Goal: Information Seeking & Learning: Learn about a topic

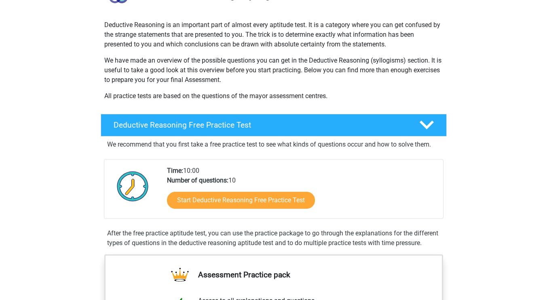
scroll to position [162, 0]
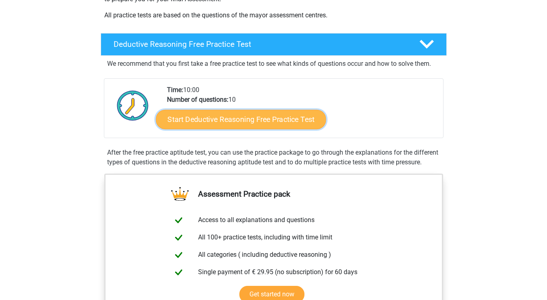
click at [249, 117] on link "Start Deductive Reasoning Free Practice Test" at bounding box center [241, 119] width 170 height 19
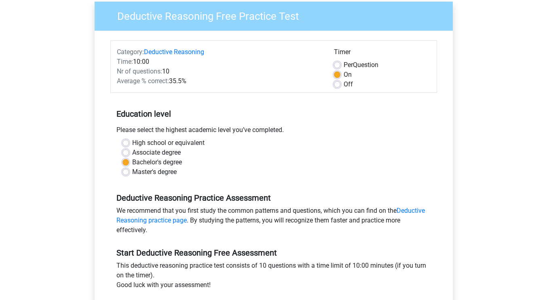
scroll to position [121, 0]
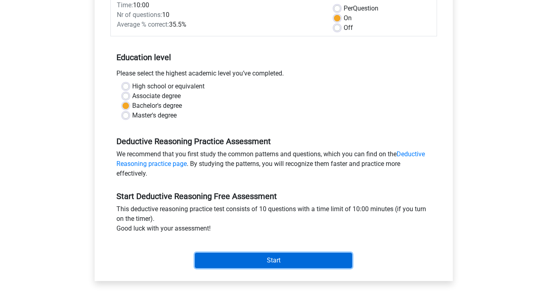
click at [284, 258] on input "Start" at bounding box center [273, 260] width 157 height 15
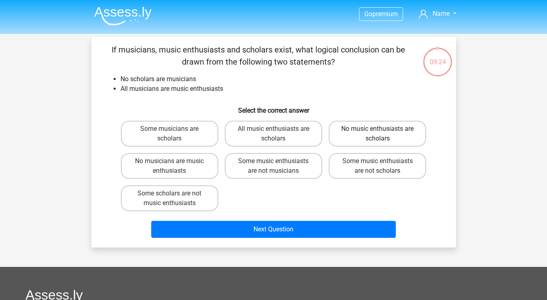
click at [388, 131] on label "No music enthusiasts are scholars" at bounding box center [377, 134] width 97 height 26
click at [383, 131] on input "No music enthusiasts are scholars" at bounding box center [379, 131] width 5 height 5
radio input "true"
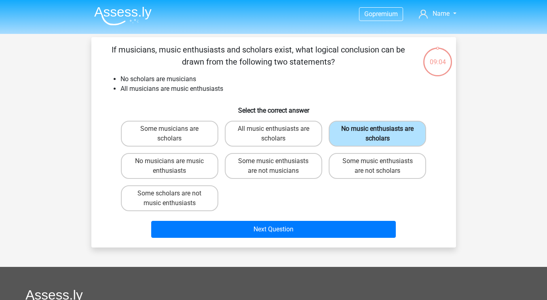
click at [367, 125] on label "No music enthusiasts are scholars" at bounding box center [377, 134] width 97 height 26
click at [377, 129] on input "No music enthusiasts are scholars" at bounding box center [379, 131] width 5 height 5
click at [182, 163] on label "No musicians are music enthusiasts" at bounding box center [169, 166] width 97 height 26
click at [175, 163] on input "No musicians are music enthusiasts" at bounding box center [171, 163] width 5 height 5
radio input "true"
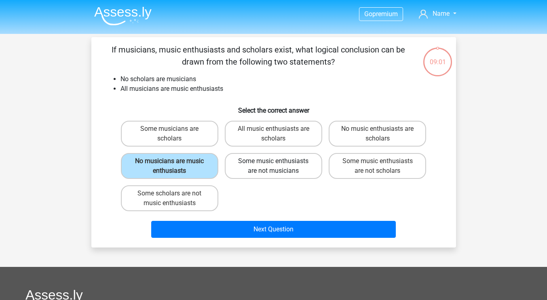
click at [266, 169] on label "Some music enthusiasts are not musicians" at bounding box center [273, 166] width 97 height 26
click at [273, 166] on input "Some music enthusiasts are not musicians" at bounding box center [275, 163] width 5 height 5
radio input "true"
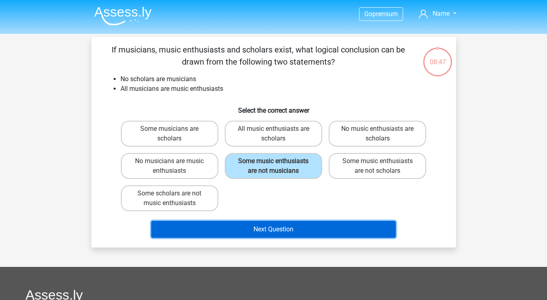
click at [284, 226] on button "Next Question" at bounding box center [273, 229] width 244 height 17
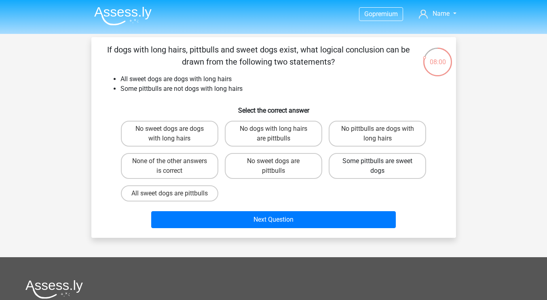
click at [356, 167] on label "Some pittbulls are sweet dogs" at bounding box center [377, 166] width 97 height 26
click at [377, 166] on input "Some pittbulls are sweet dogs" at bounding box center [379, 163] width 5 height 5
radio input "true"
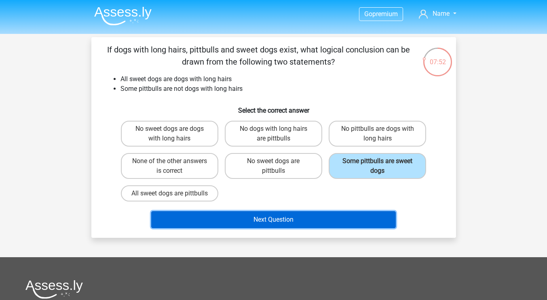
click at [251, 226] on button "Next Question" at bounding box center [273, 219] width 244 height 17
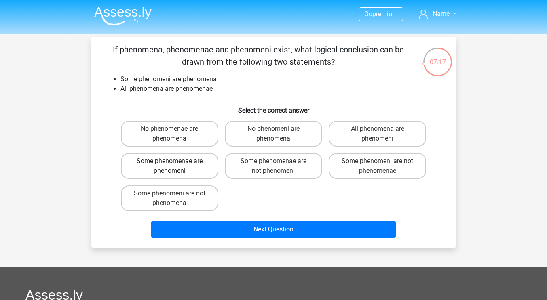
click at [197, 168] on label "Some phenomenae are phenomeni" at bounding box center [169, 166] width 97 height 26
click at [175, 166] on input "Some phenomenae are phenomeni" at bounding box center [171, 163] width 5 height 5
radio input "true"
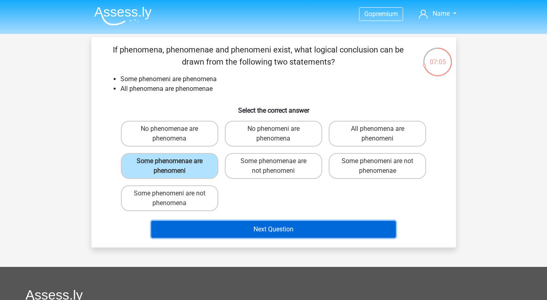
click at [237, 226] on button "Next Question" at bounding box center [273, 229] width 244 height 17
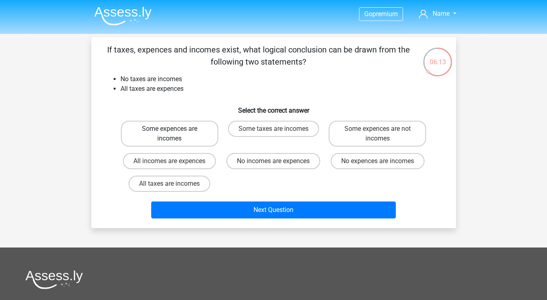
click at [211, 137] on label "Some expences are incomes" at bounding box center [169, 134] width 97 height 26
click at [175, 134] on input "Some expences are incomes" at bounding box center [171, 131] width 5 height 5
radio input "true"
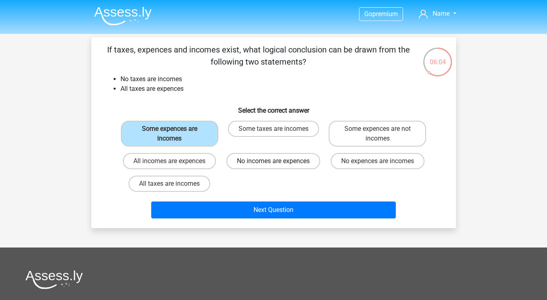
click at [243, 158] on label "No incomes are expences" at bounding box center [273, 161] width 94 height 16
click at [273, 161] on input "No incomes are expences" at bounding box center [275, 163] width 5 height 5
radio input "true"
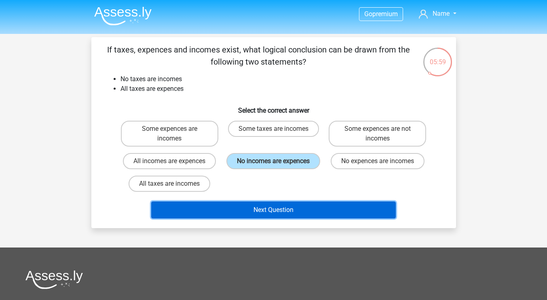
click at [253, 208] on button "Next Question" at bounding box center [273, 210] width 244 height 17
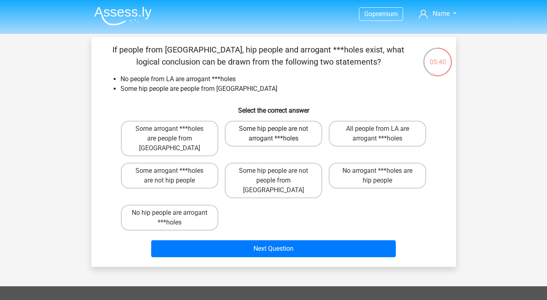
click at [307, 137] on label "Some hip people are not arrogant ***holes" at bounding box center [273, 134] width 97 height 26
click at [278, 134] on input "Some hip people are not arrogant ***holes" at bounding box center [275, 131] width 5 height 5
radio input "true"
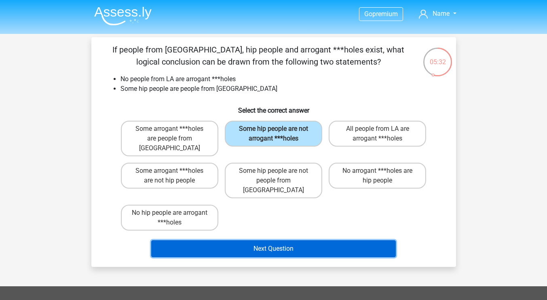
click at [310, 240] on button "Next Question" at bounding box center [273, 248] width 244 height 17
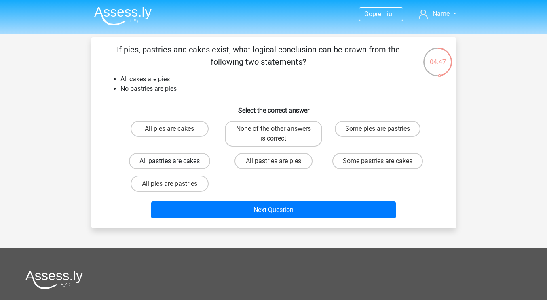
click at [198, 161] on label "All pastries are cakes" at bounding box center [169, 161] width 81 height 16
click at [175, 161] on input "All pastries are cakes" at bounding box center [171, 163] width 5 height 5
radio input "true"
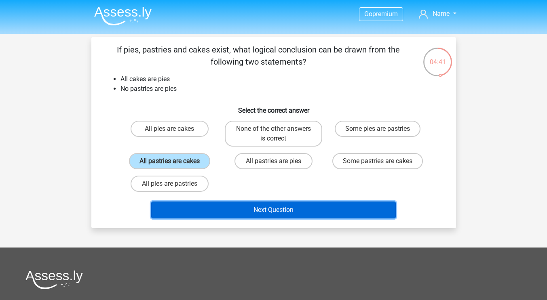
click at [258, 206] on button "Next Question" at bounding box center [273, 210] width 244 height 17
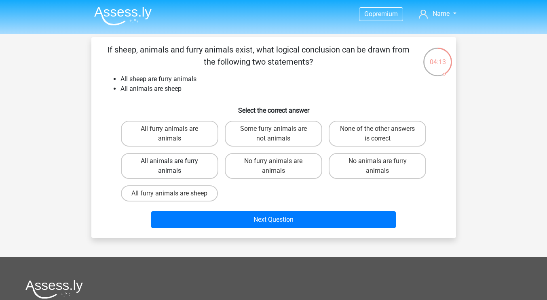
click at [195, 172] on label "All animals are furry animals" at bounding box center [169, 166] width 97 height 26
click at [175, 166] on input "All animals are furry animals" at bounding box center [171, 163] width 5 height 5
radio input "true"
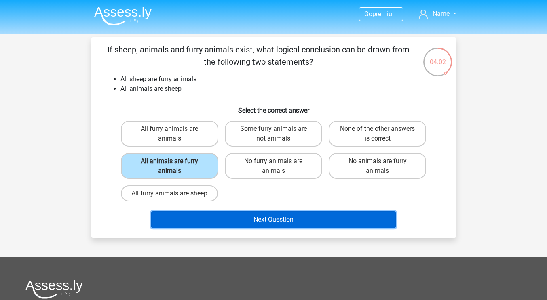
click at [257, 223] on button "Next Question" at bounding box center [273, 219] width 244 height 17
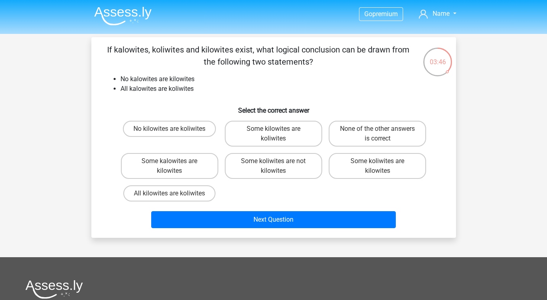
click at [171, 131] on input "No kilowites are koliwites" at bounding box center [171, 131] width 5 height 5
radio input "true"
click at [254, 132] on label "Some kilowites are koliwites" at bounding box center [273, 134] width 97 height 26
click at [273, 132] on input "Some kilowites are koliwites" at bounding box center [275, 131] width 5 height 5
radio input "true"
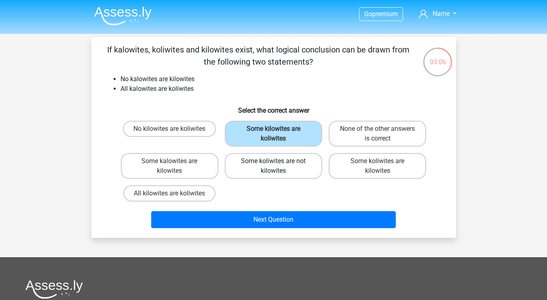
click at [256, 165] on label "Some koliwites are not kilowites" at bounding box center [273, 166] width 97 height 26
click at [273, 165] on input "Some koliwites are not kilowites" at bounding box center [275, 163] width 5 height 5
radio input "true"
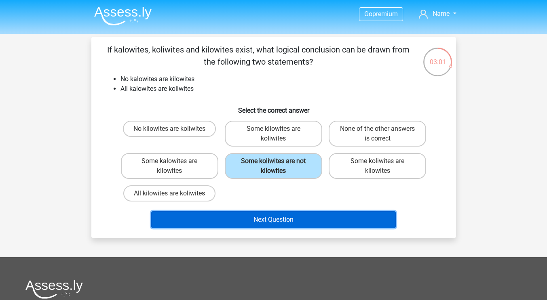
click at [252, 213] on button "Next Question" at bounding box center [273, 219] width 244 height 17
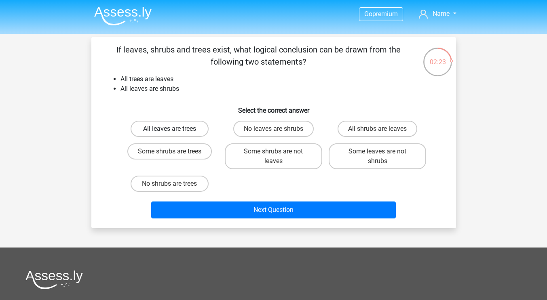
click at [158, 126] on label "All leaves are trees" at bounding box center [170, 129] width 78 height 16
click at [169, 129] on input "All leaves are trees" at bounding box center [171, 131] width 5 height 5
radio input "true"
click at [164, 128] on label "All leaves are trees" at bounding box center [170, 129] width 78 height 16
click at [169, 129] on input "All leaves are trees" at bounding box center [171, 131] width 5 height 5
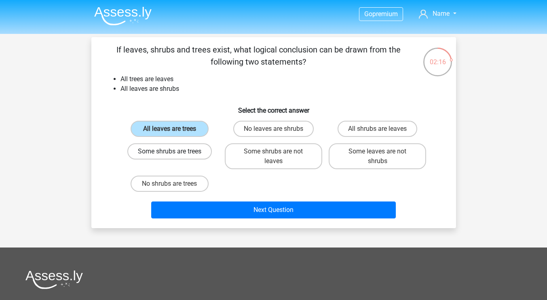
click at [177, 151] on label "Some shrubs are trees" at bounding box center [169, 151] width 84 height 16
click at [175, 152] on input "Some shrubs are trees" at bounding box center [171, 154] width 5 height 5
radio input "true"
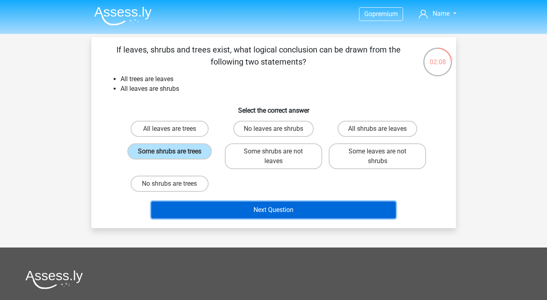
click at [243, 207] on button "Next Question" at bounding box center [273, 210] width 244 height 17
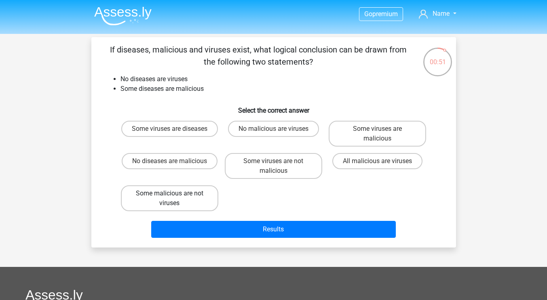
click at [170, 203] on label "Some malicious are not viruses" at bounding box center [169, 198] width 97 height 26
click at [170, 199] on input "Some malicious are not viruses" at bounding box center [171, 196] width 5 height 5
radio input "true"
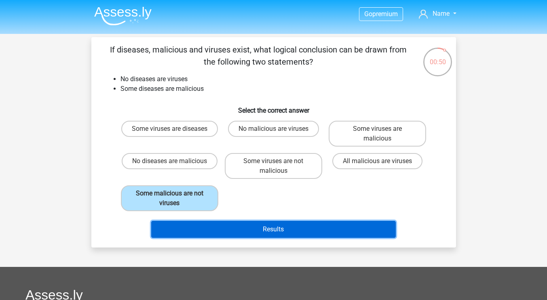
click at [300, 232] on button "Results" at bounding box center [273, 229] width 244 height 17
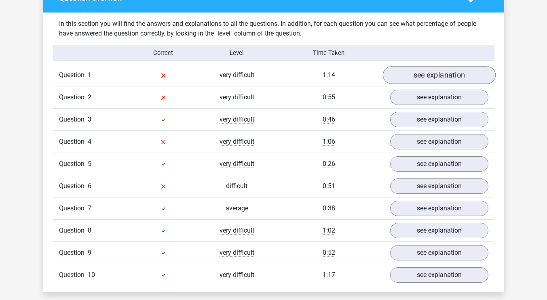
scroll to position [606, 0]
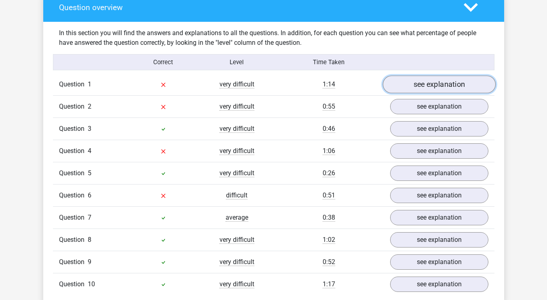
click at [426, 79] on link "see explanation" at bounding box center [438, 85] width 113 height 18
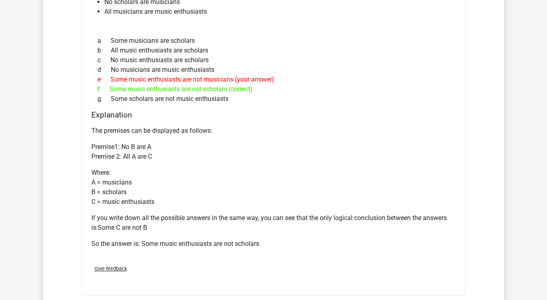
scroll to position [929, 0]
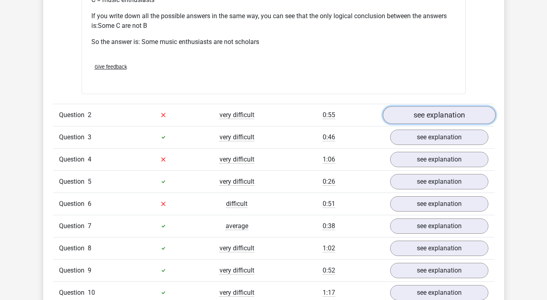
click at [442, 116] on link "see explanation" at bounding box center [438, 115] width 113 height 18
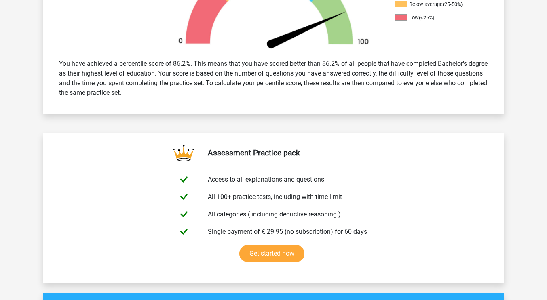
scroll to position [0, 0]
